Goal: Navigation & Orientation: Find specific page/section

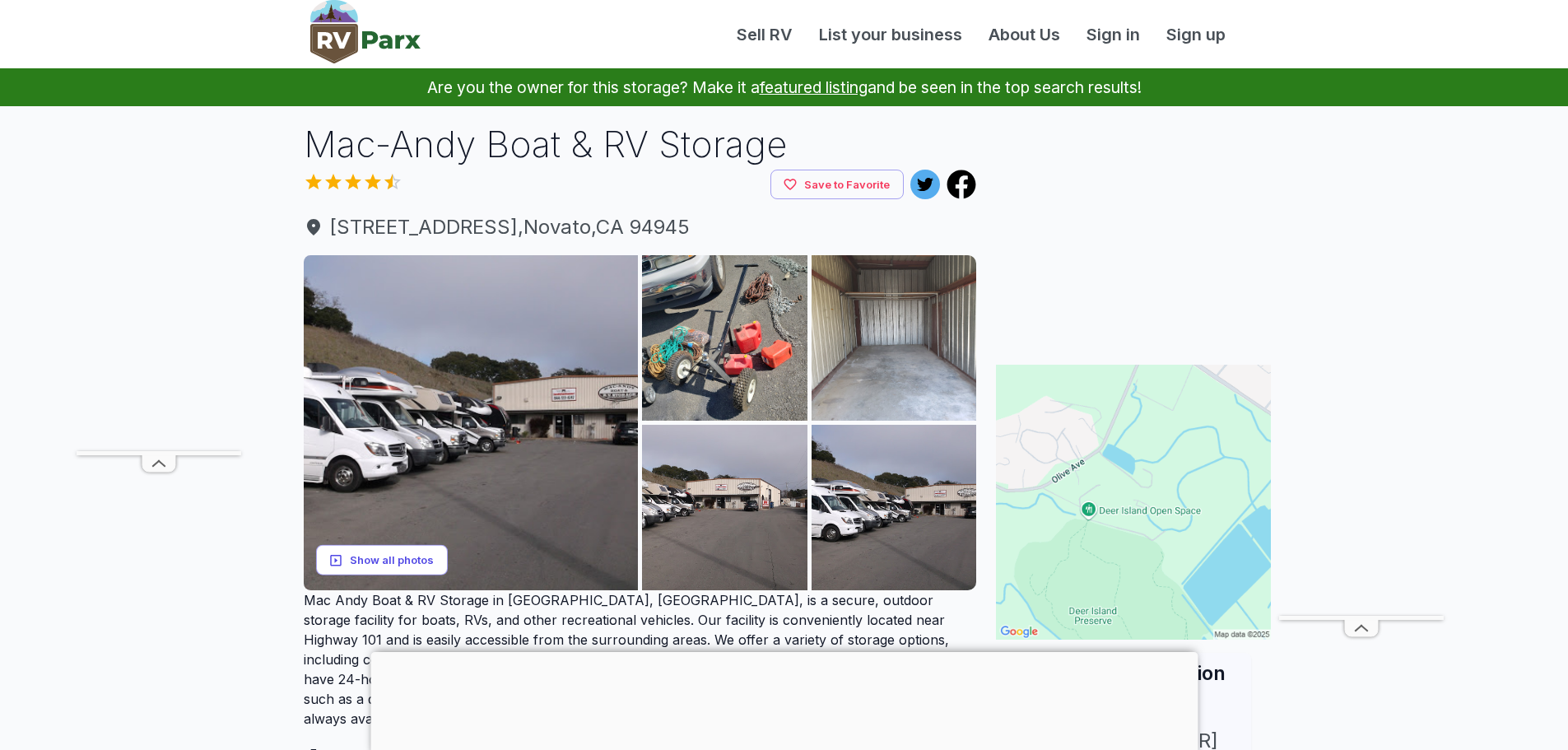
click at [418, 549] on button "Show all photos" at bounding box center [382, 560] width 132 height 31
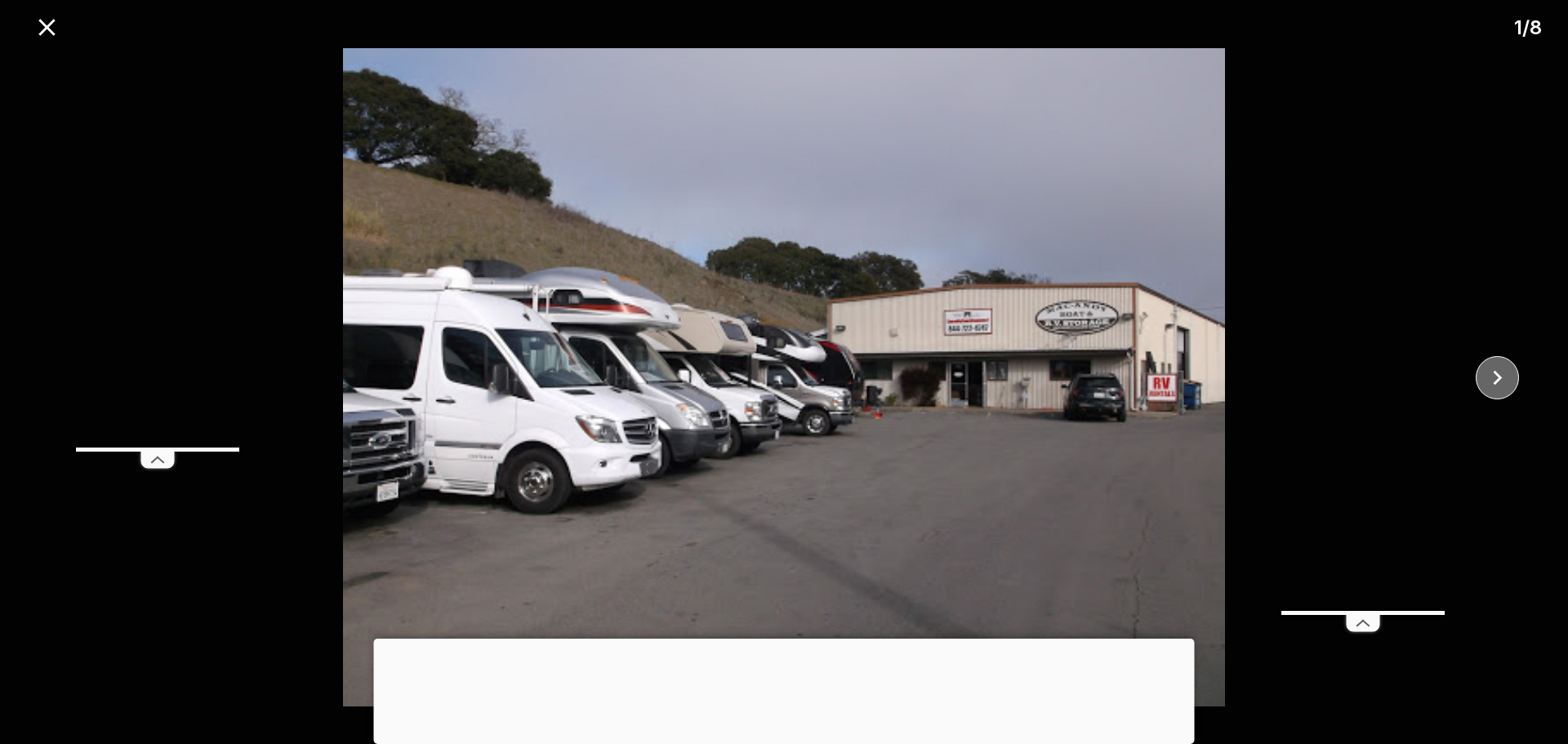
click at [1492, 371] on icon "close" at bounding box center [1497, 377] width 29 height 29
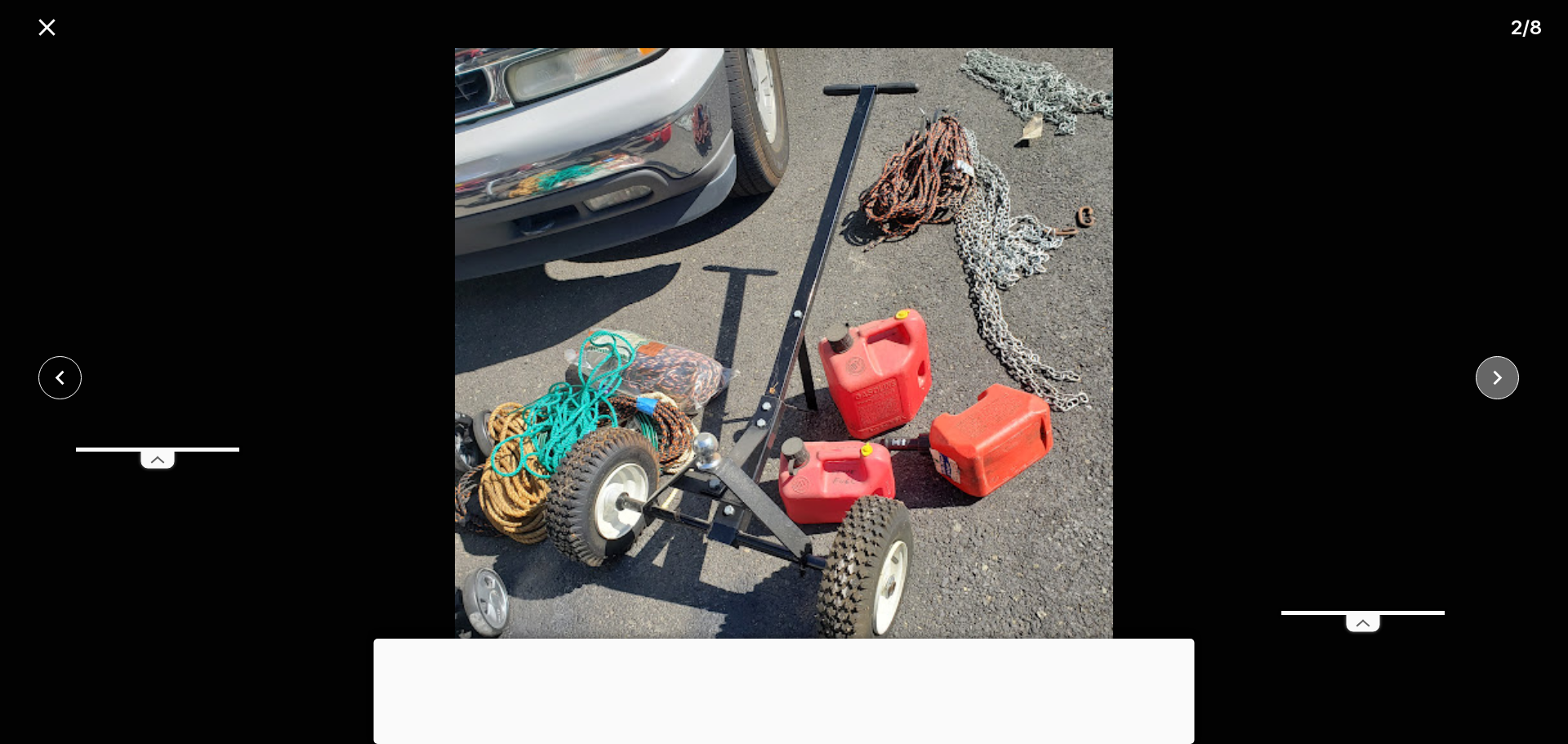
click at [1492, 371] on icon "close" at bounding box center [1497, 377] width 29 height 29
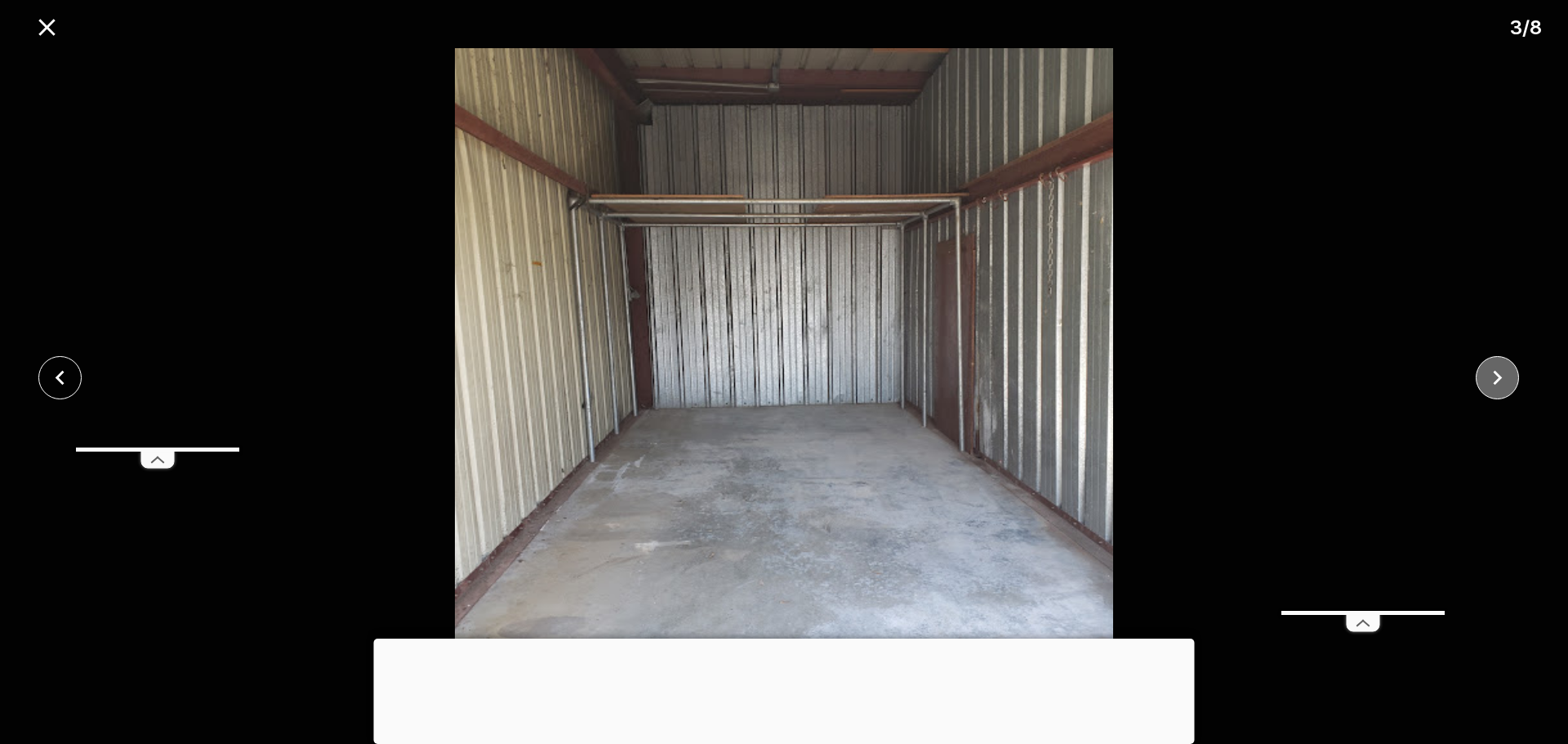
click at [1492, 371] on icon "close" at bounding box center [1497, 377] width 29 height 29
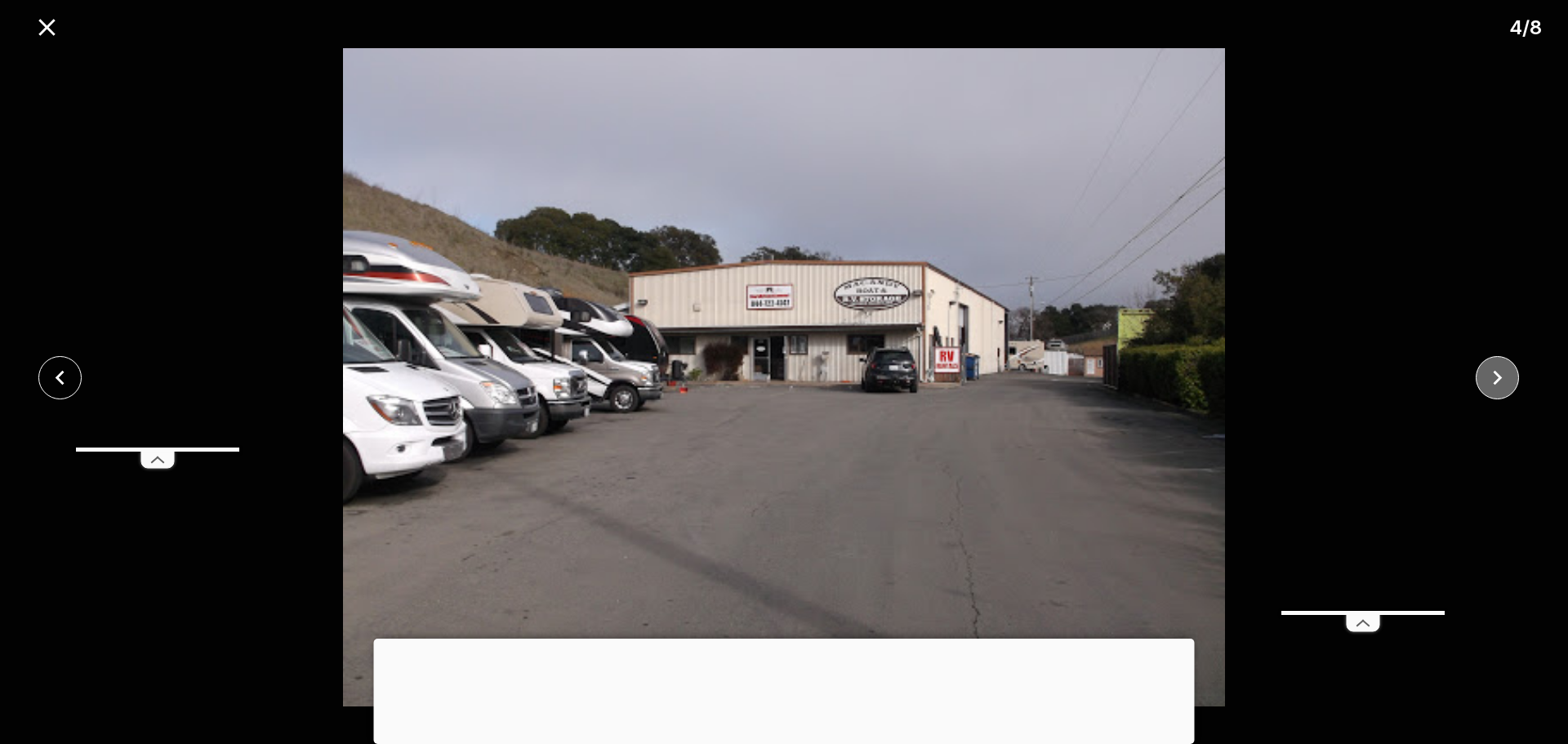
click at [1492, 371] on icon "close" at bounding box center [1497, 377] width 29 height 29
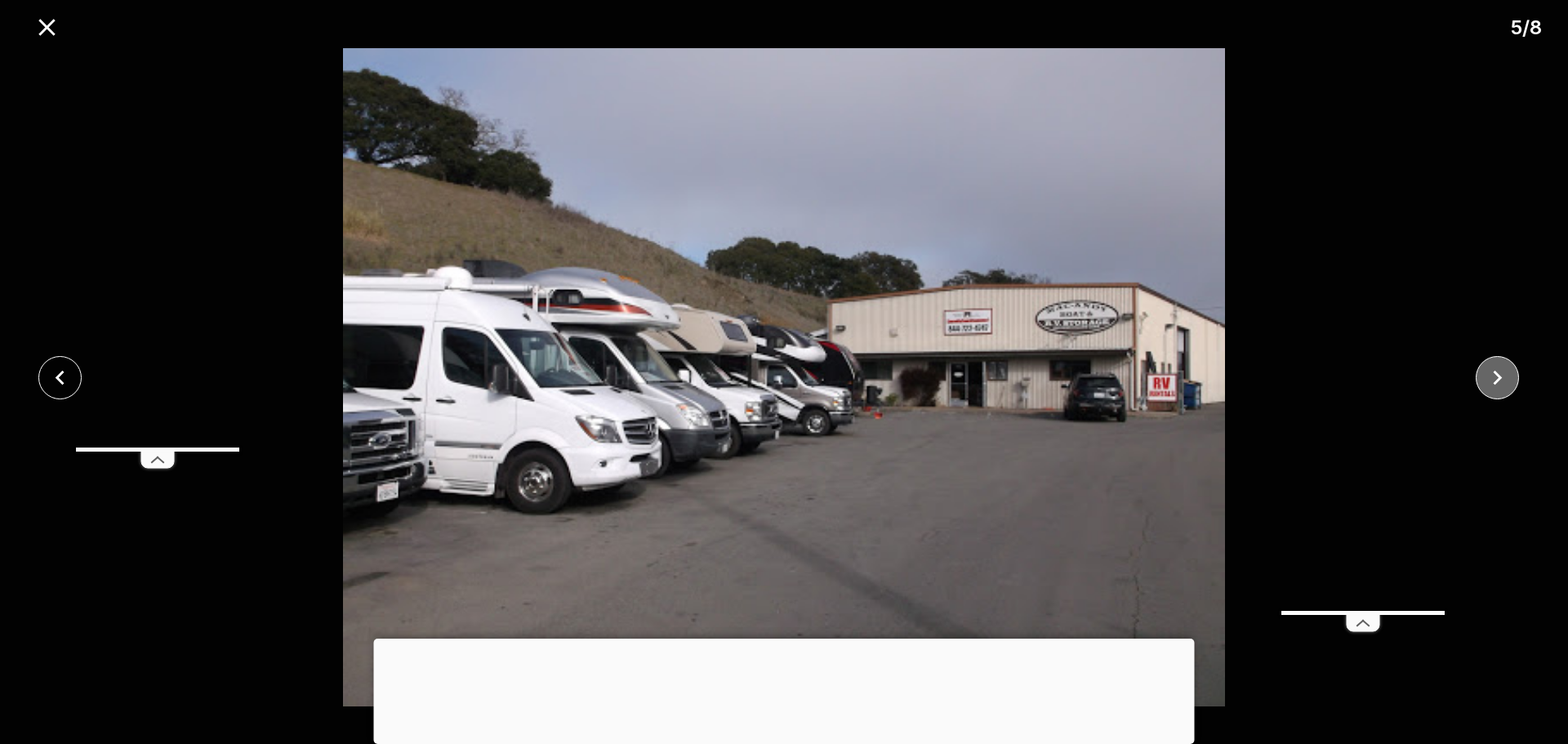
click at [1492, 371] on icon "close" at bounding box center [1497, 377] width 29 height 29
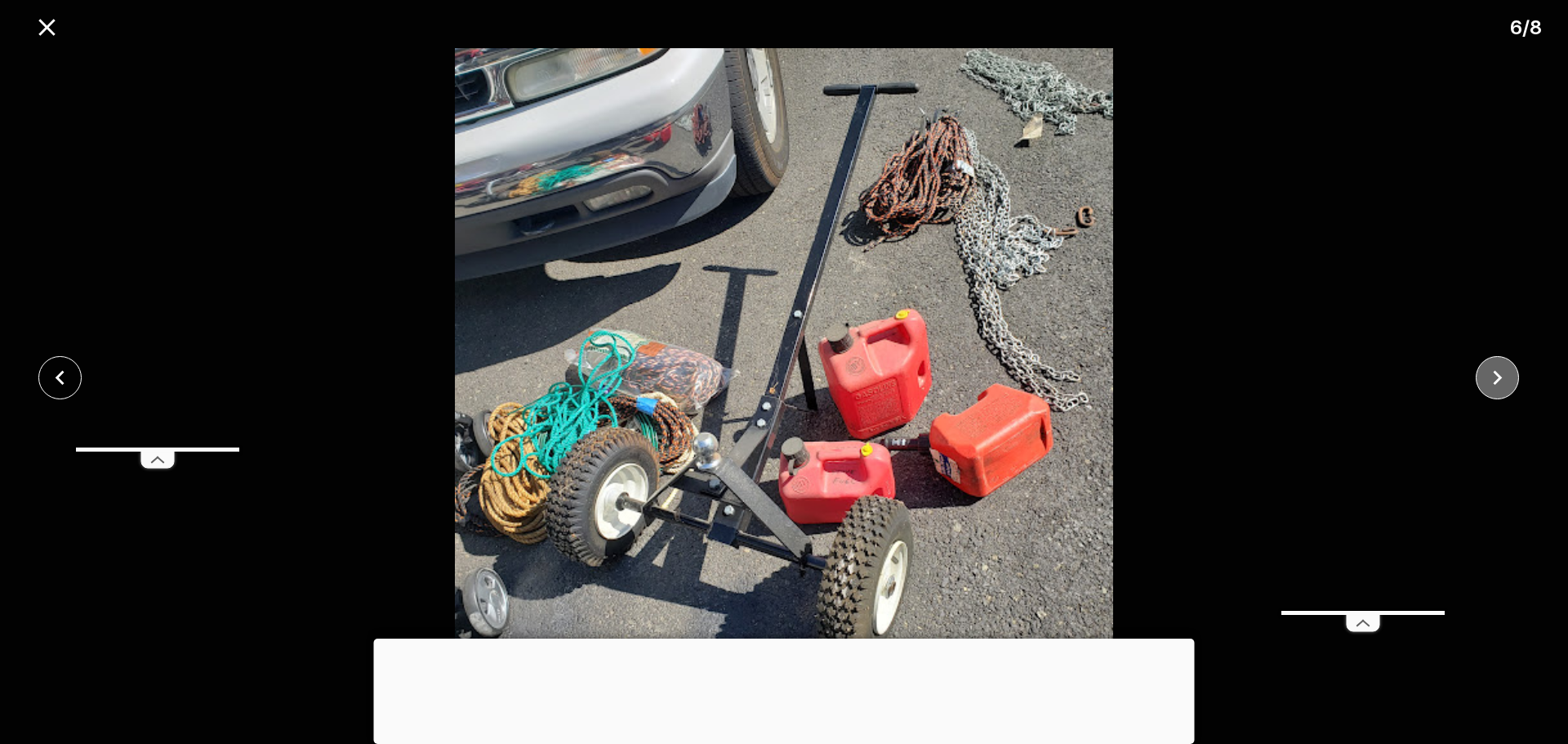
click at [1492, 371] on icon "close" at bounding box center [1497, 377] width 29 height 29
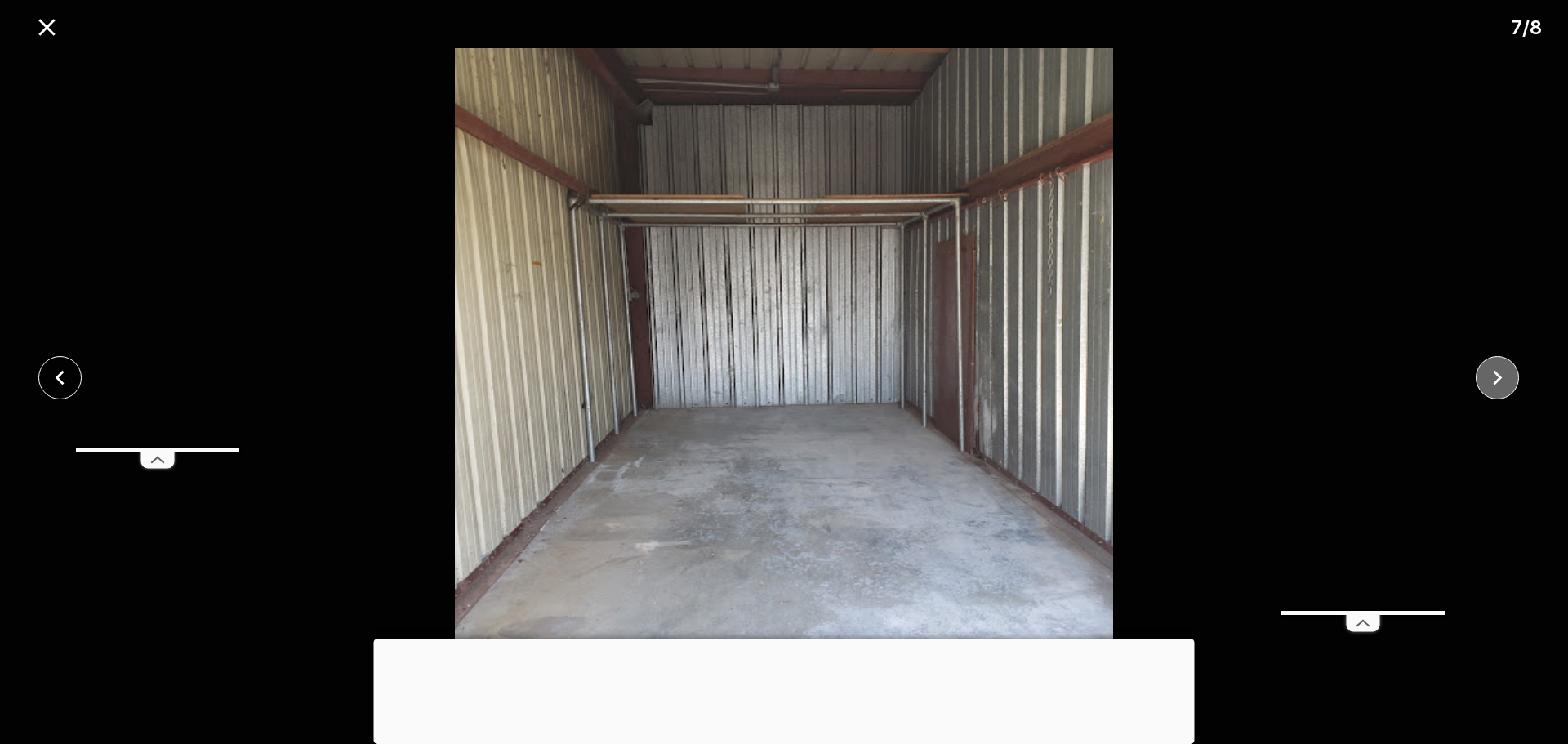
click at [1503, 383] on icon "close" at bounding box center [1497, 377] width 29 height 29
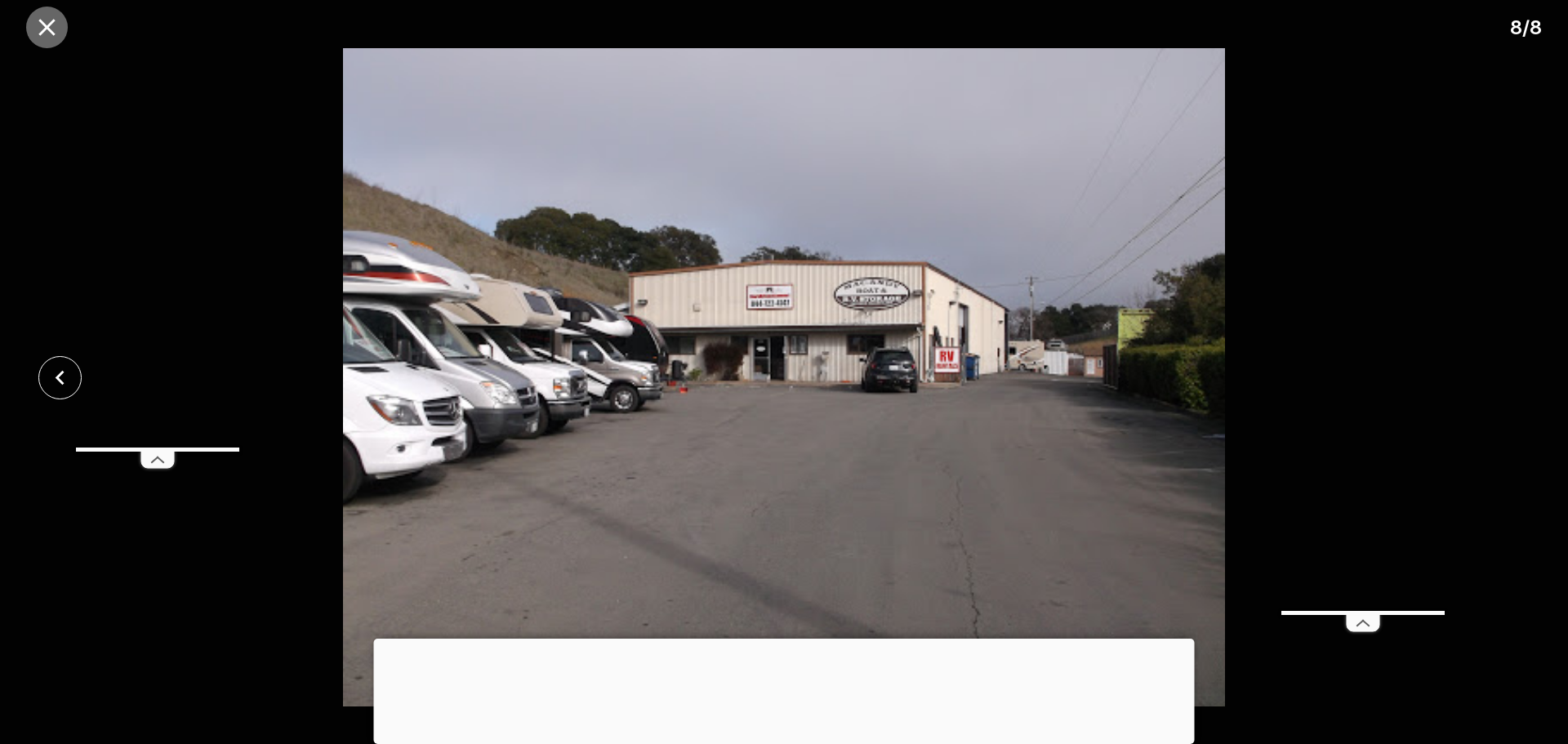
click at [49, 24] on icon "close" at bounding box center [47, 27] width 16 height 16
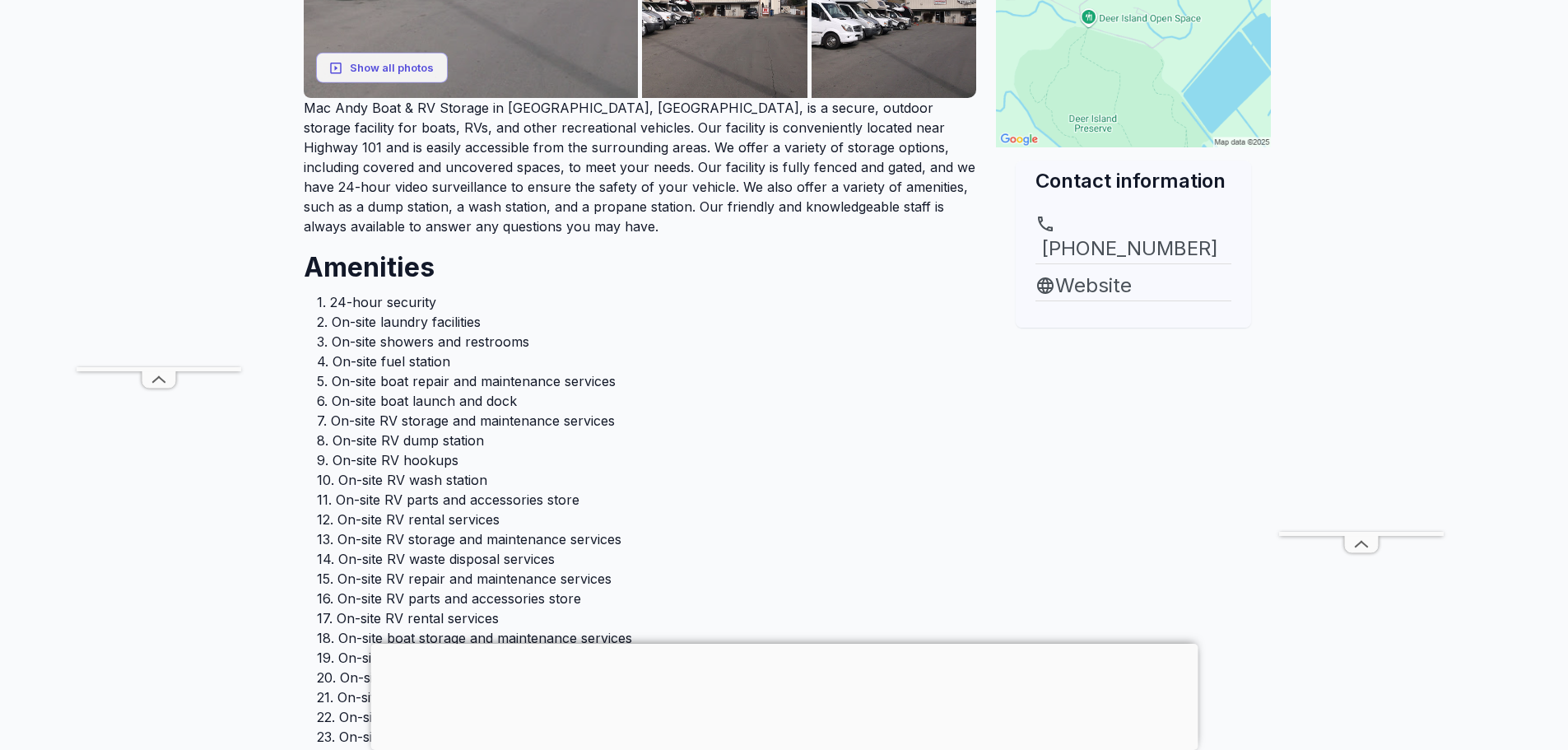
scroll to position [494, 0]
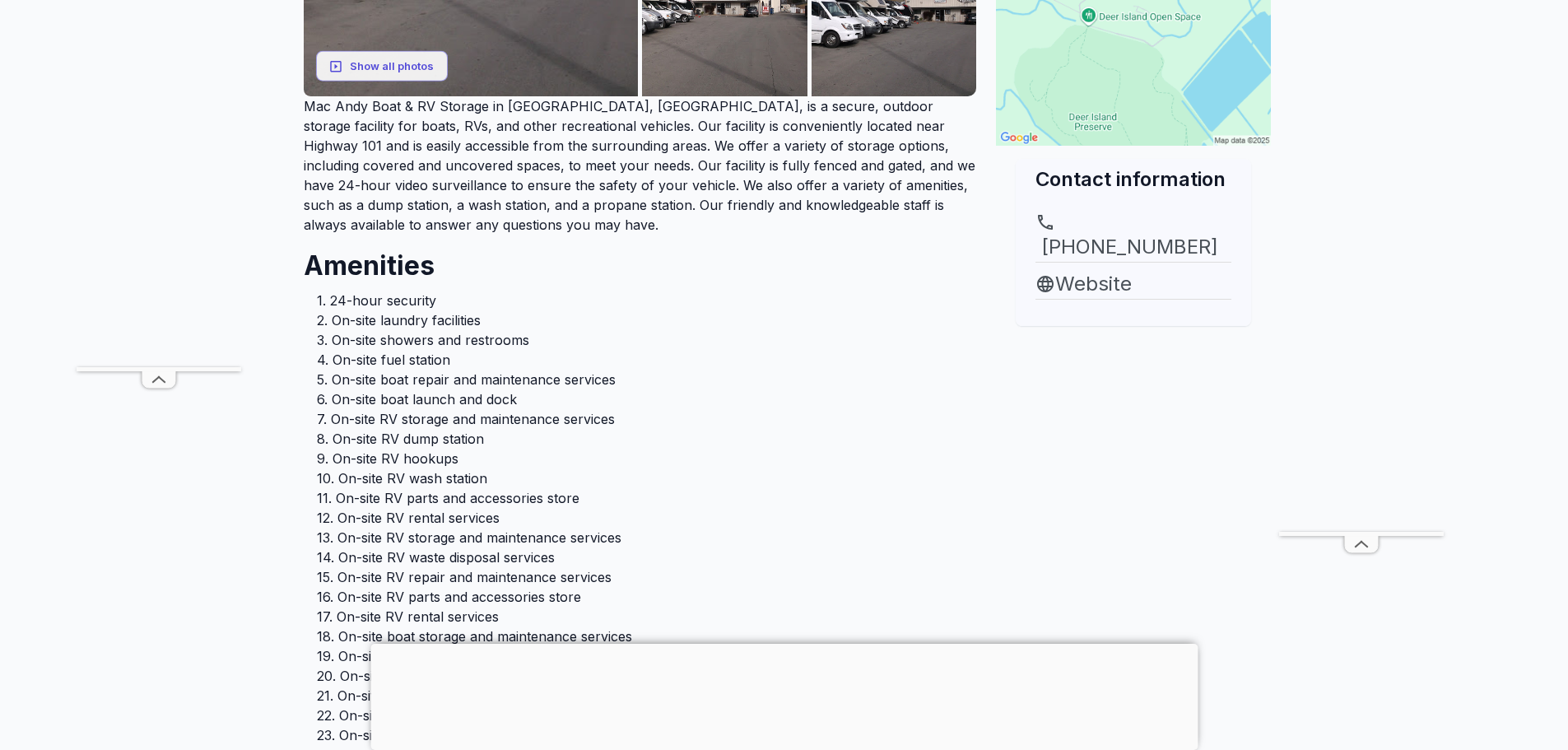
click at [778, 644] on div at bounding box center [784, 644] width 827 height 0
